Goal: Task Accomplishment & Management: Manage account settings

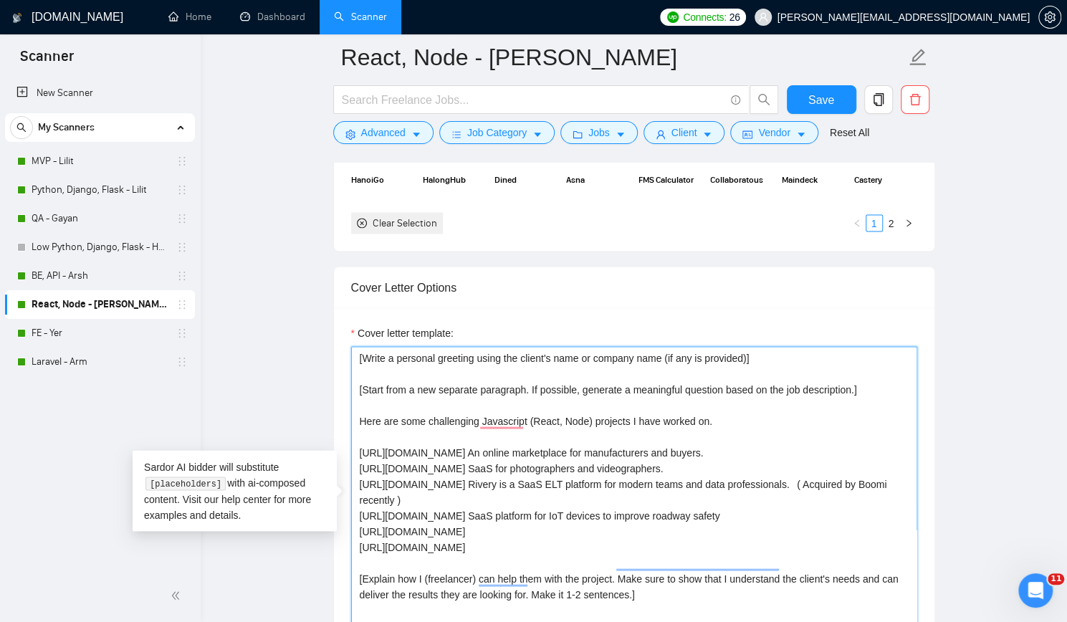
paste textarea "DissOrDap is a mobile application to post photos/TikTok videos and get votes on…"
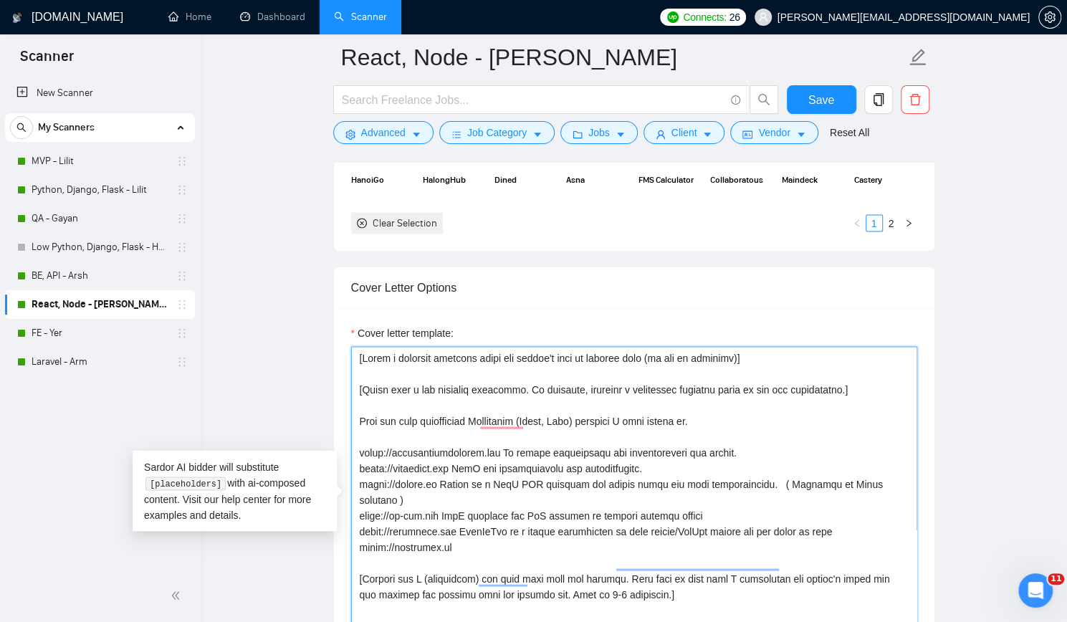
click at [528, 520] on textarea "Cover letter template:" at bounding box center [634, 507] width 566 height 322
paste textarea "This app helps purpose-driven organizations and individuals manage, measure, im…"
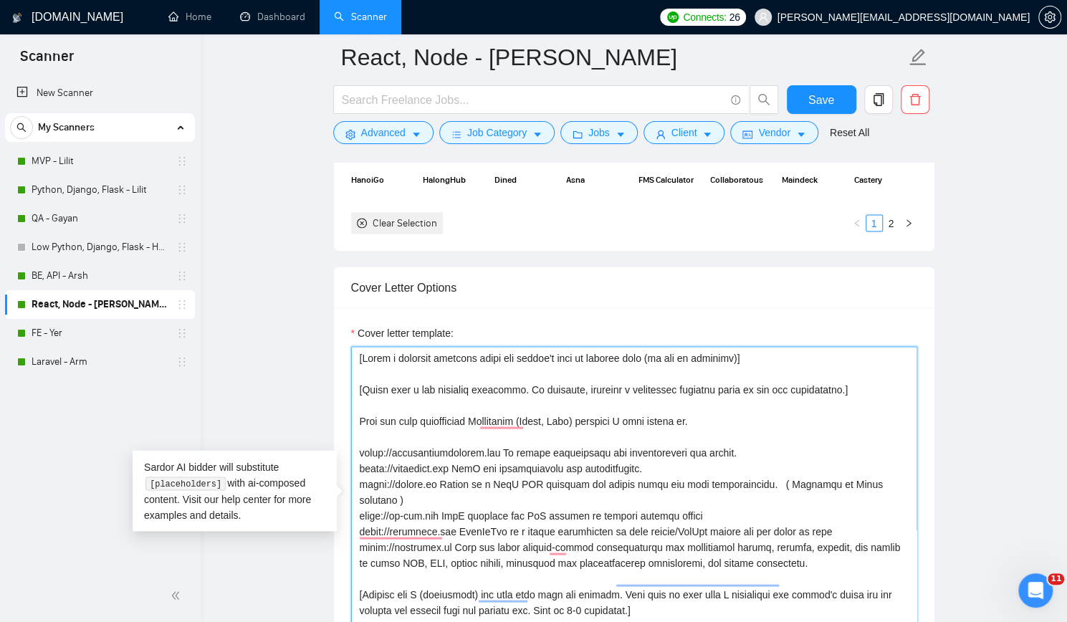
click at [444, 527] on textarea "Cover letter template:" at bounding box center [634, 507] width 566 height 322
click at [770, 539] on textarea "Cover letter template:" at bounding box center [634, 507] width 566 height 322
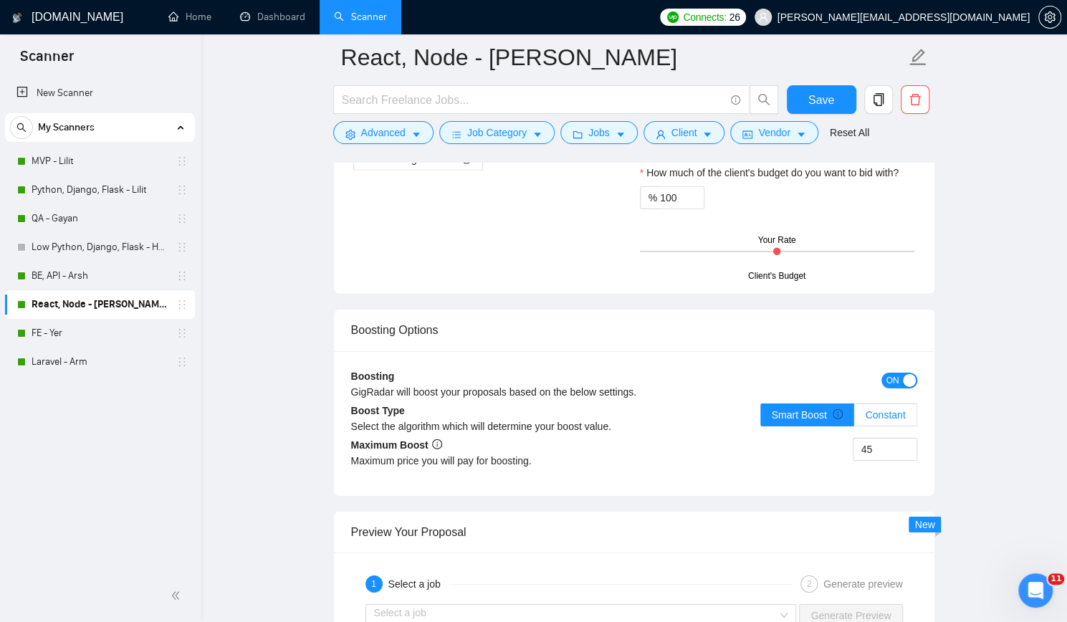
scroll to position [2508, 0]
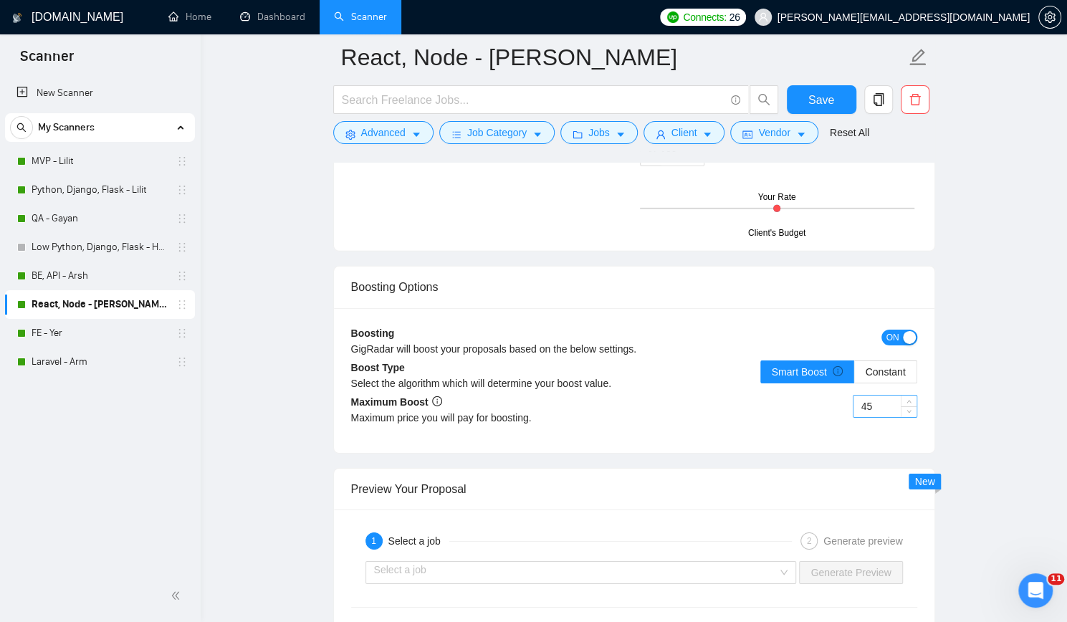
type textarea "[Write a personal greeting using the client's name or company name (if any is p…"
click at [891, 400] on input "45" at bounding box center [884, 405] width 63 height 21
type input "35"
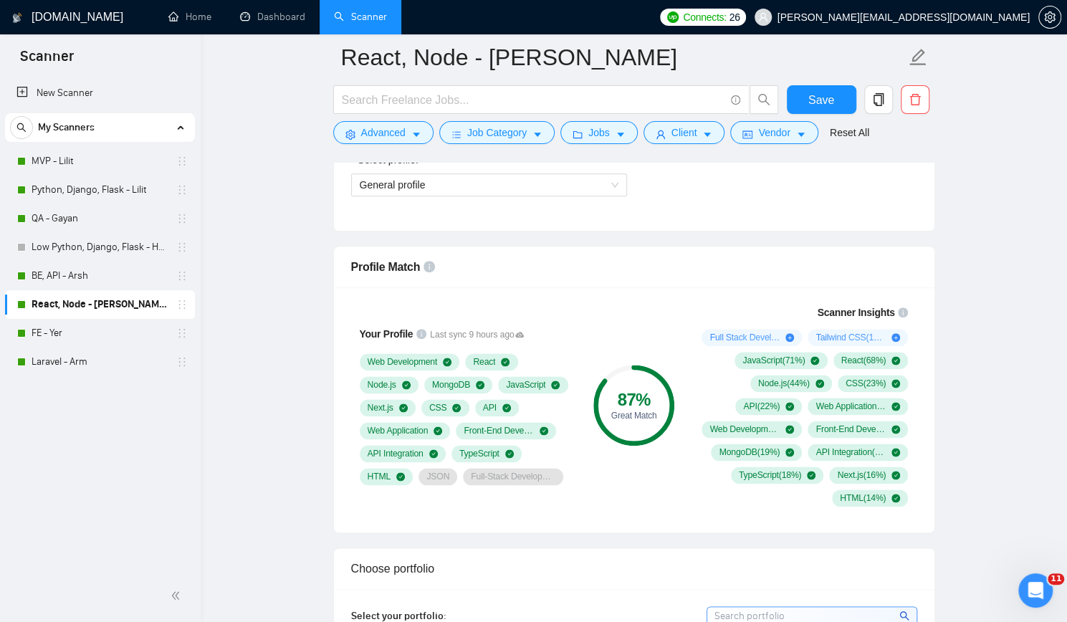
scroll to position [788, 0]
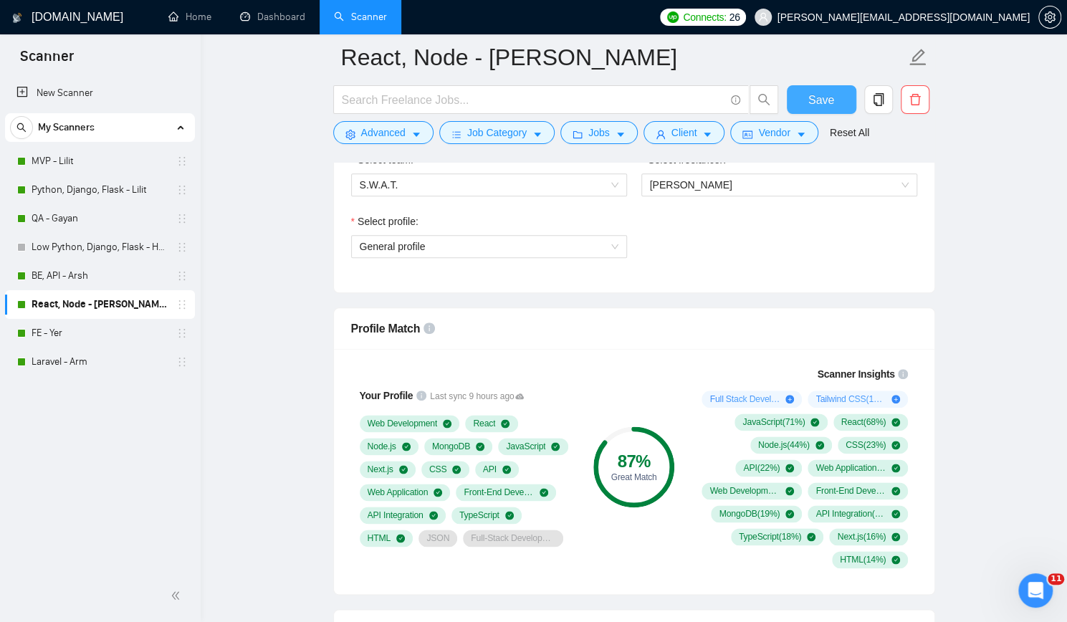
click at [824, 101] on span "Save" at bounding box center [821, 100] width 26 height 18
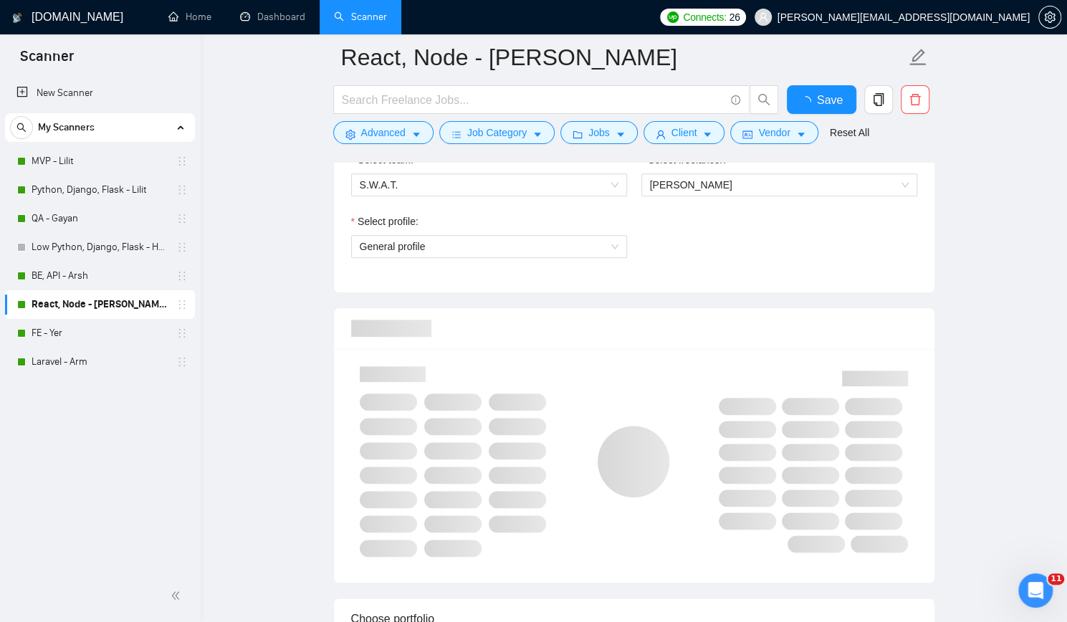
checkbox input "true"
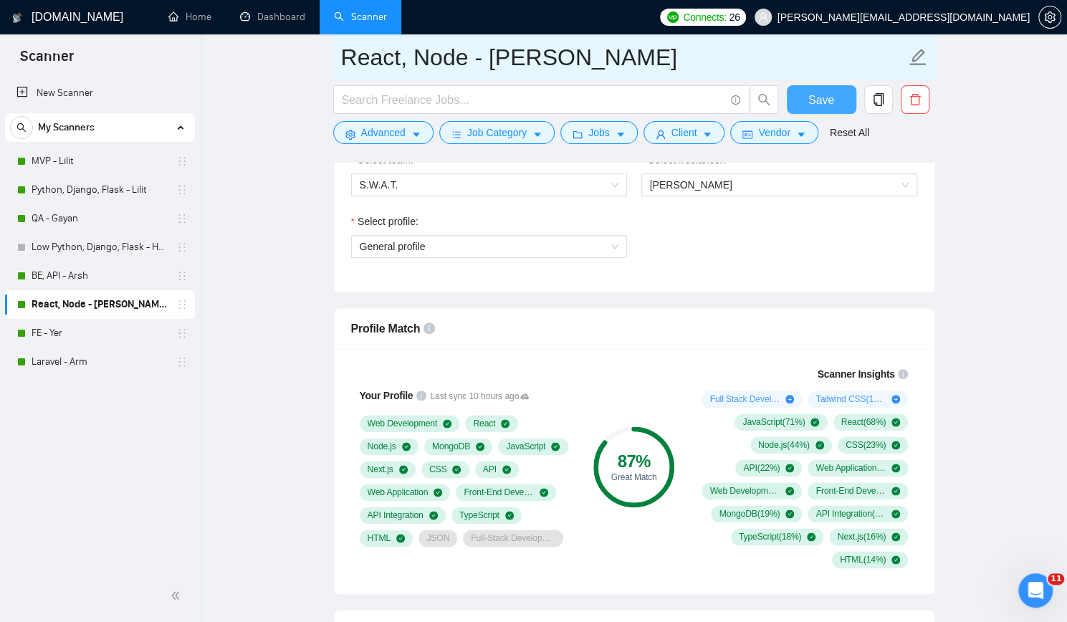
drag, startPoint x: 820, startPoint y: 102, endPoint x: 716, endPoint y: 72, distance: 108.0
click at [820, 101] on span "Save" at bounding box center [821, 100] width 26 height 18
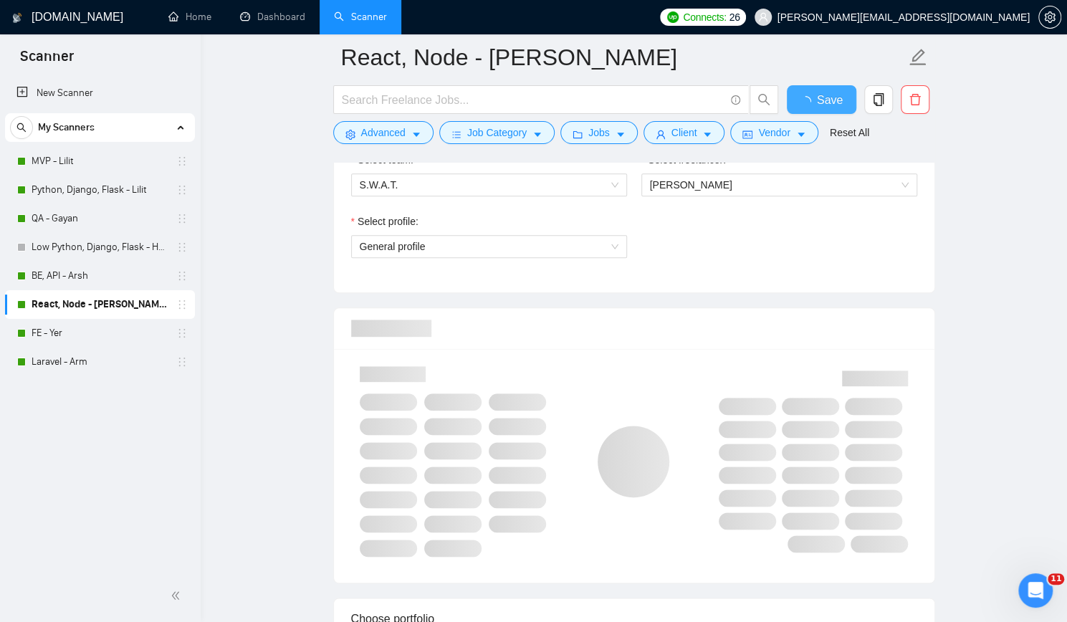
checkbox input "true"
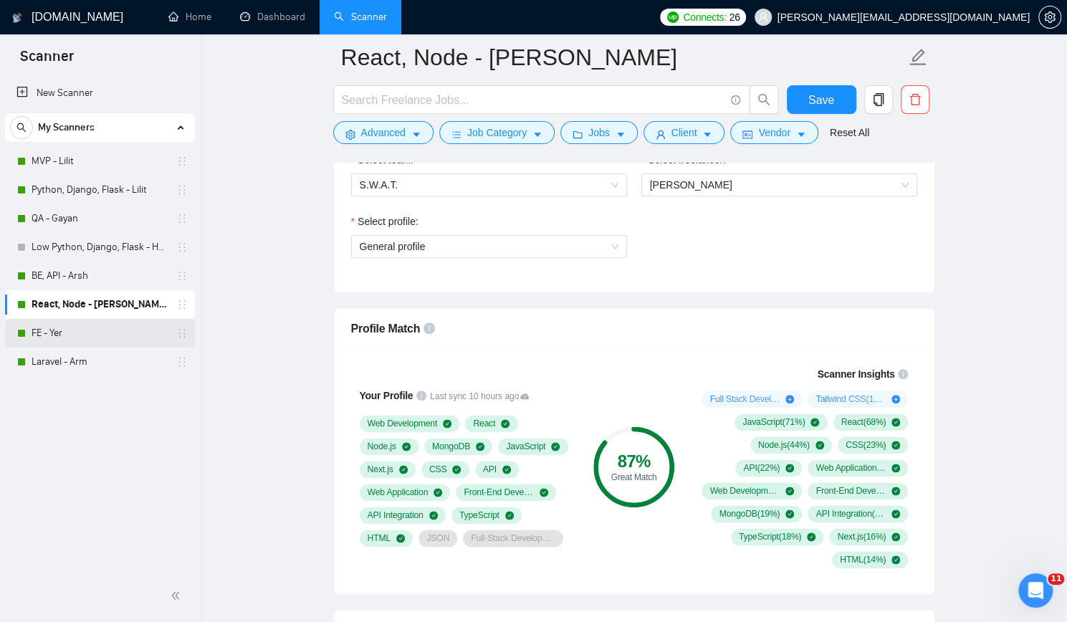
drag, startPoint x: 86, startPoint y: 329, endPoint x: 96, endPoint y: 329, distance: 10.0
click at [86, 329] on link "FE - Yer" at bounding box center [100, 333] width 136 height 29
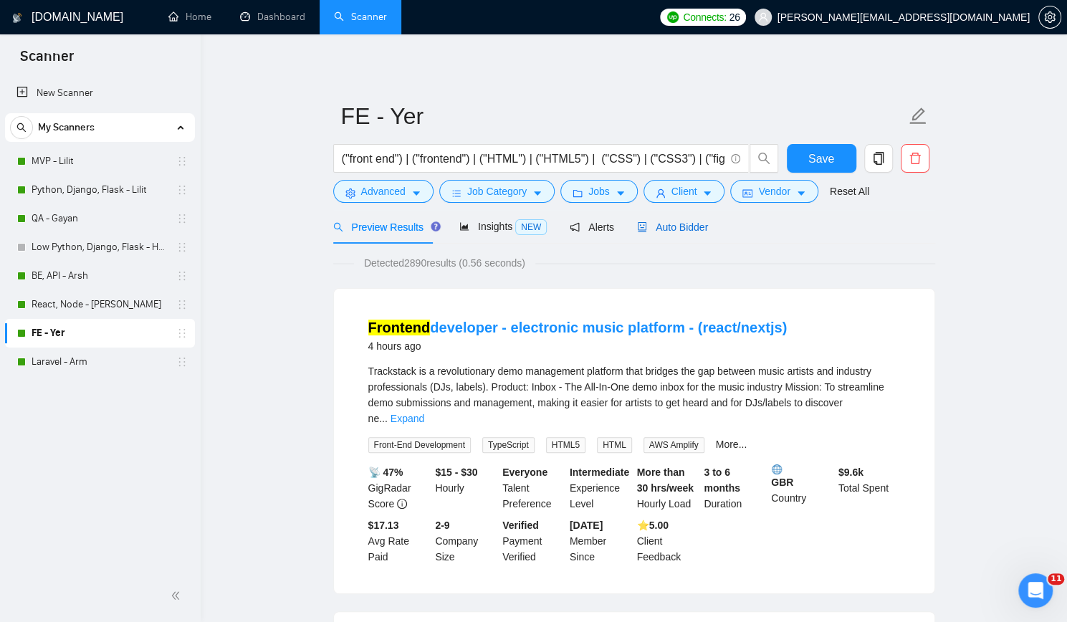
click at [653, 221] on span "Auto Bidder" at bounding box center [672, 226] width 71 height 11
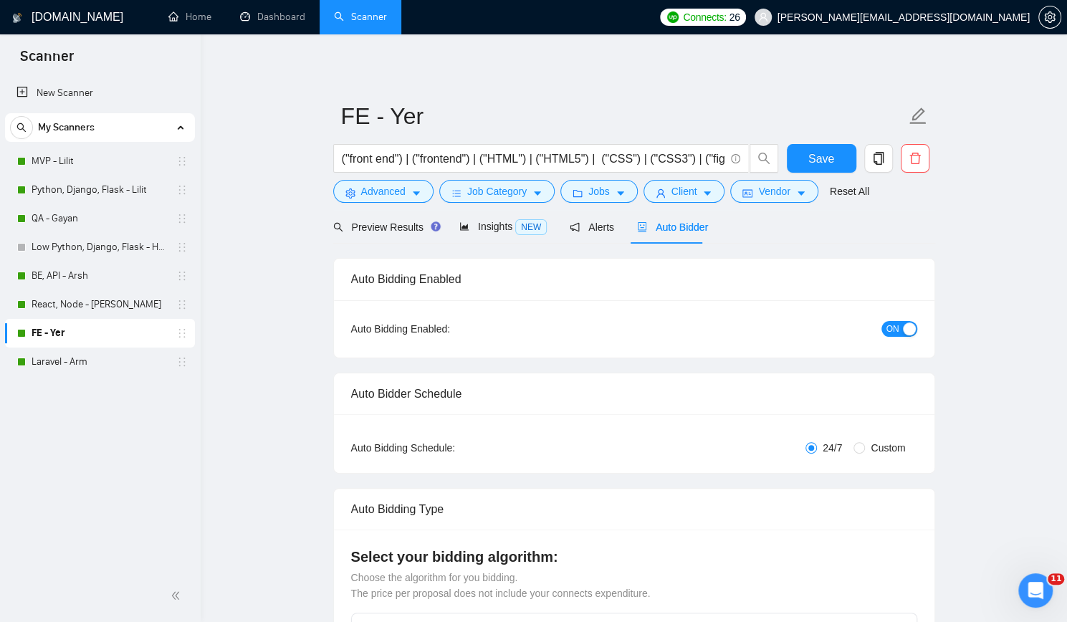
checkbox input "true"
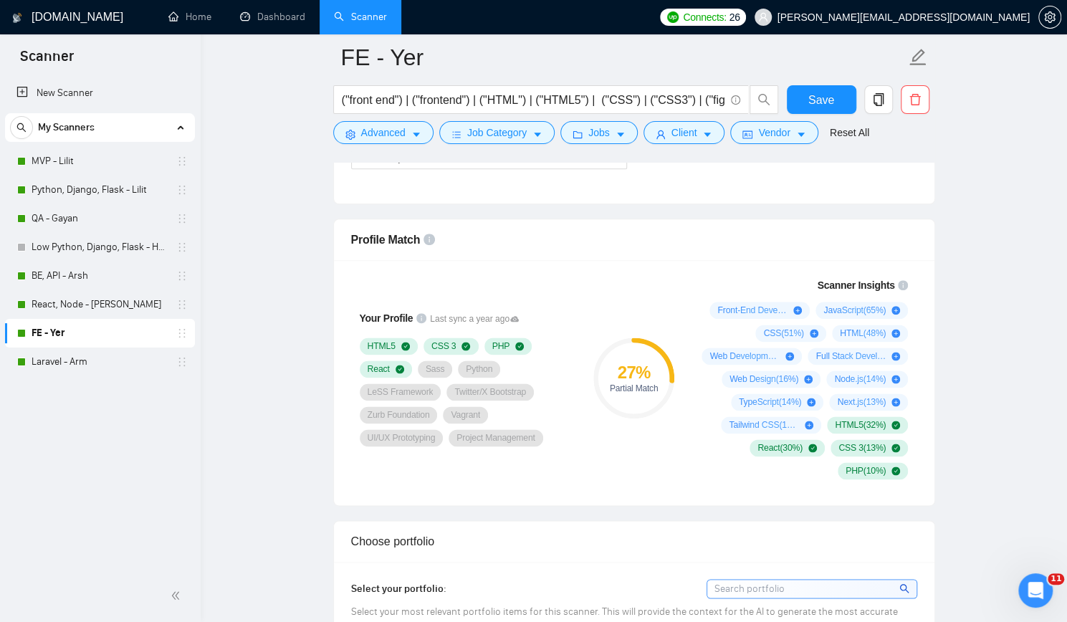
scroll to position [788, 0]
